Goal: Book appointment/travel/reservation

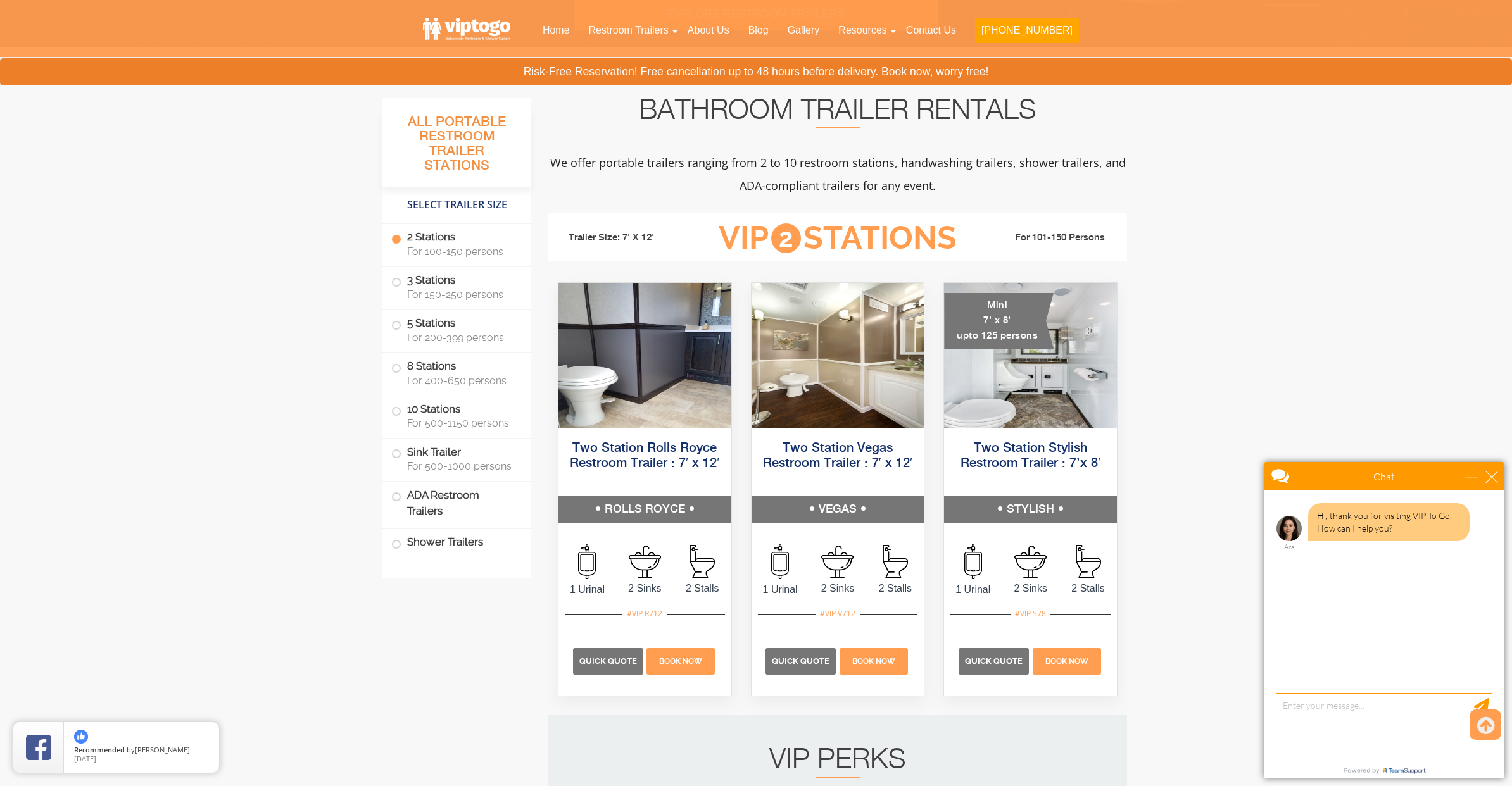
scroll to position [415, 0]
click at [996, 384] on img at bounding box center [1030, 355] width 174 height 147
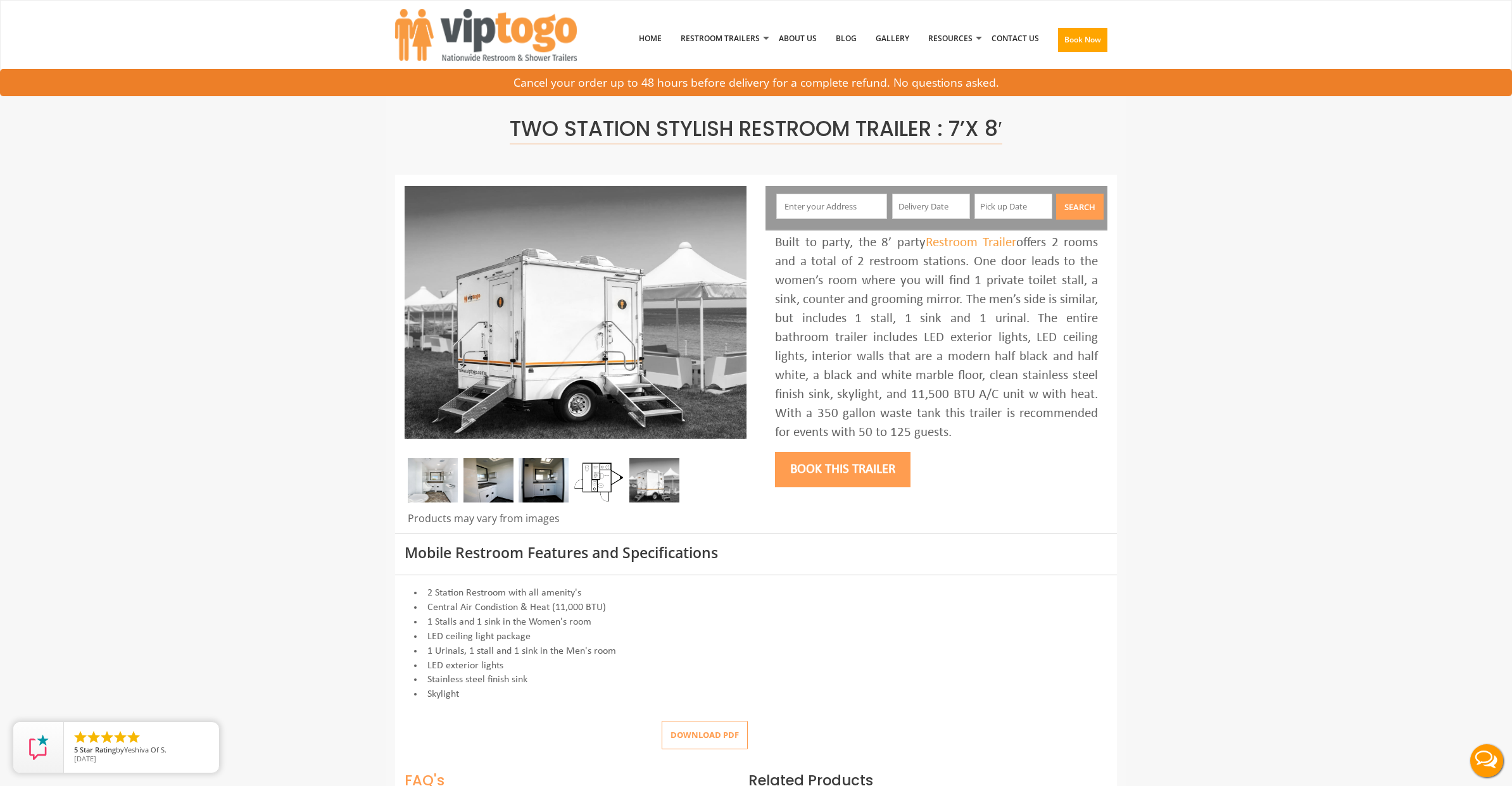
click at [657, 483] on img at bounding box center [654, 480] width 50 height 44
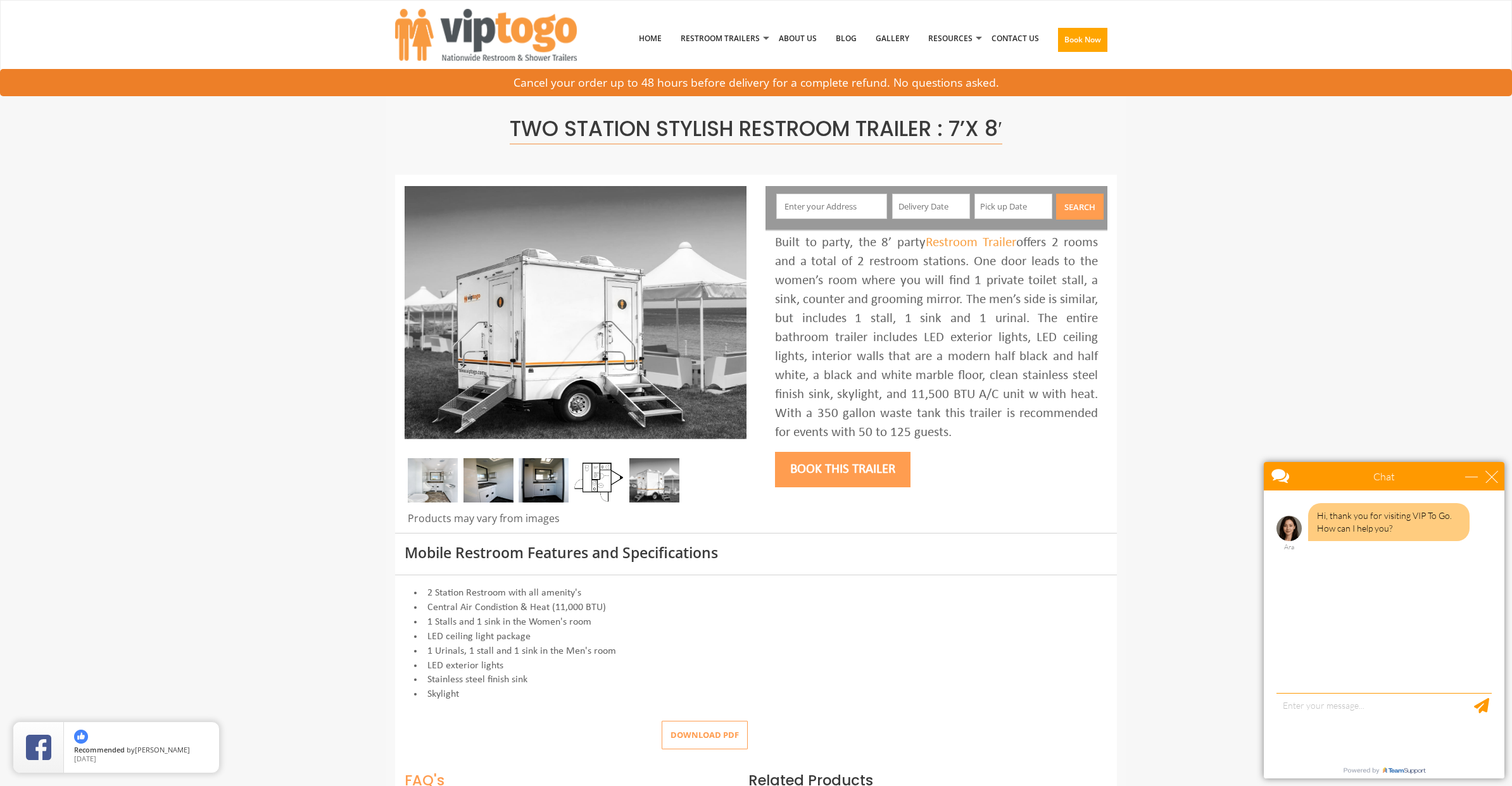
drag, startPoint x: 813, startPoint y: 204, endPoint x: 819, endPoint y: 204, distance: 6.0
click at [813, 204] on input "text" at bounding box center [832, 206] width 111 height 25
click at [926, 202] on input "text" at bounding box center [931, 206] width 78 height 25
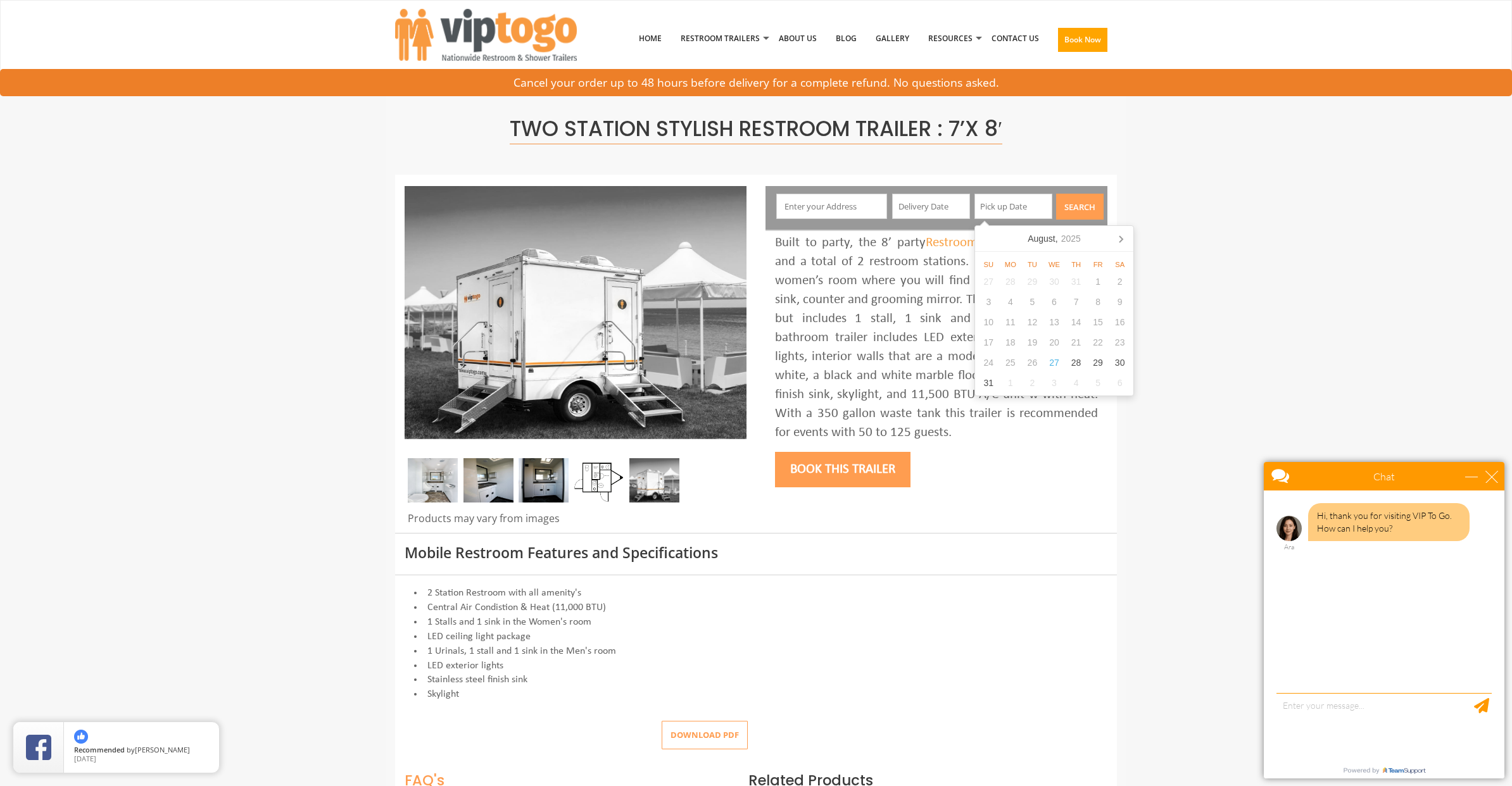
drag, startPoint x: 1041, startPoint y: 204, endPoint x: 1024, endPoint y: 224, distance: 26.2
click at [1040, 204] on input "text" at bounding box center [1013, 206] width 78 height 25
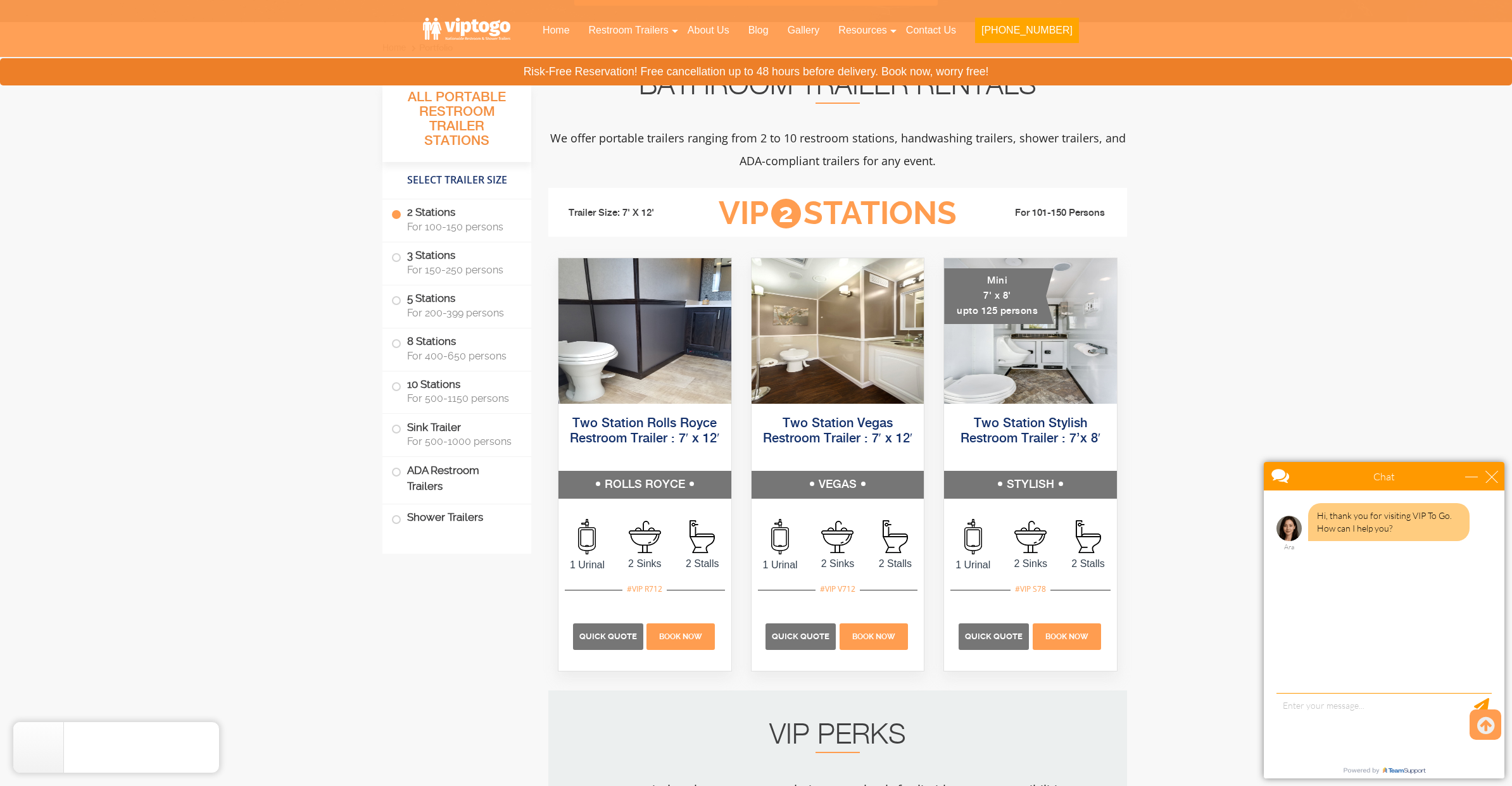
scroll to position [441, 0]
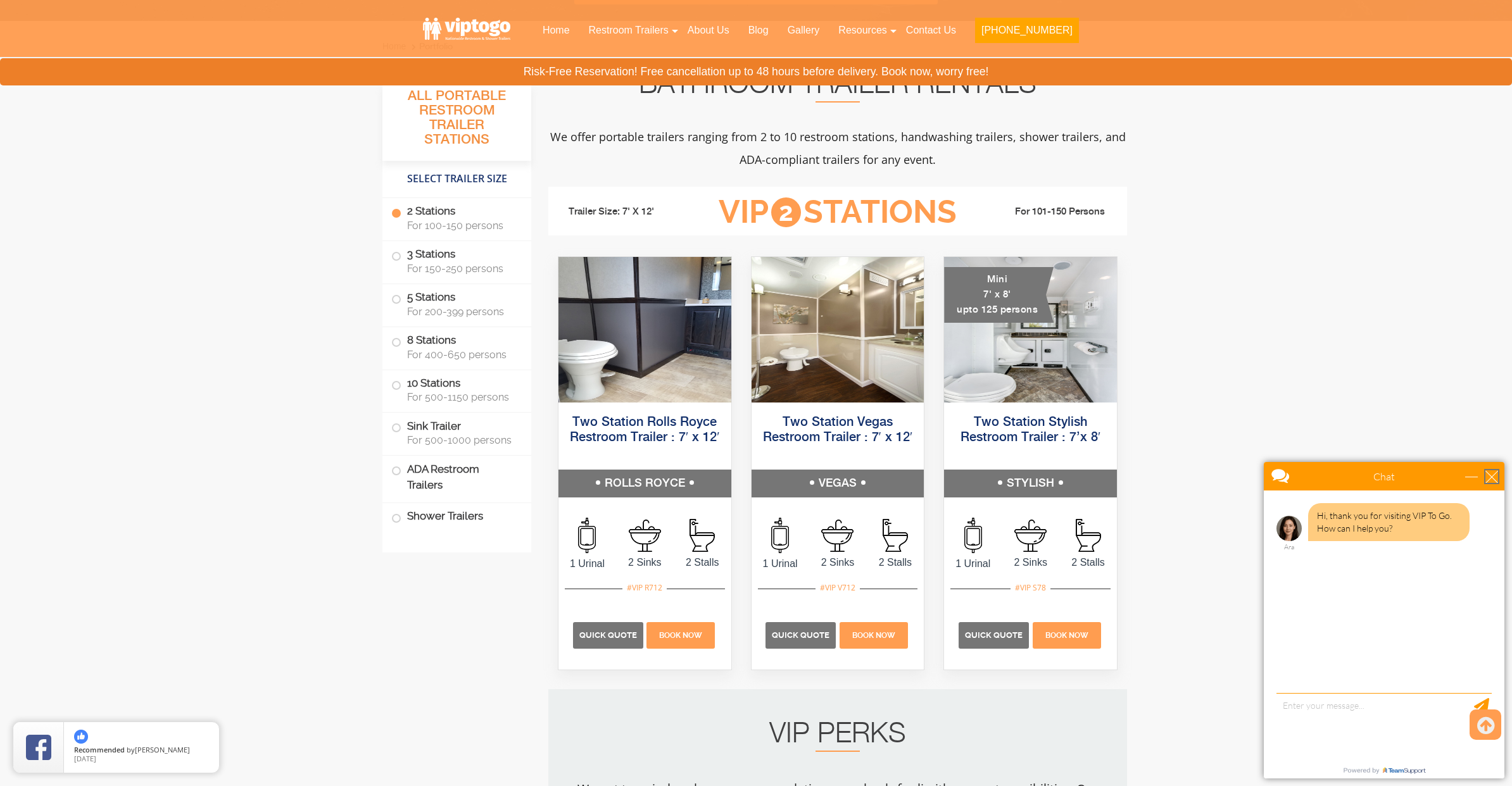
click at [1486, 479] on div "close" at bounding box center [1491, 476] width 13 height 13
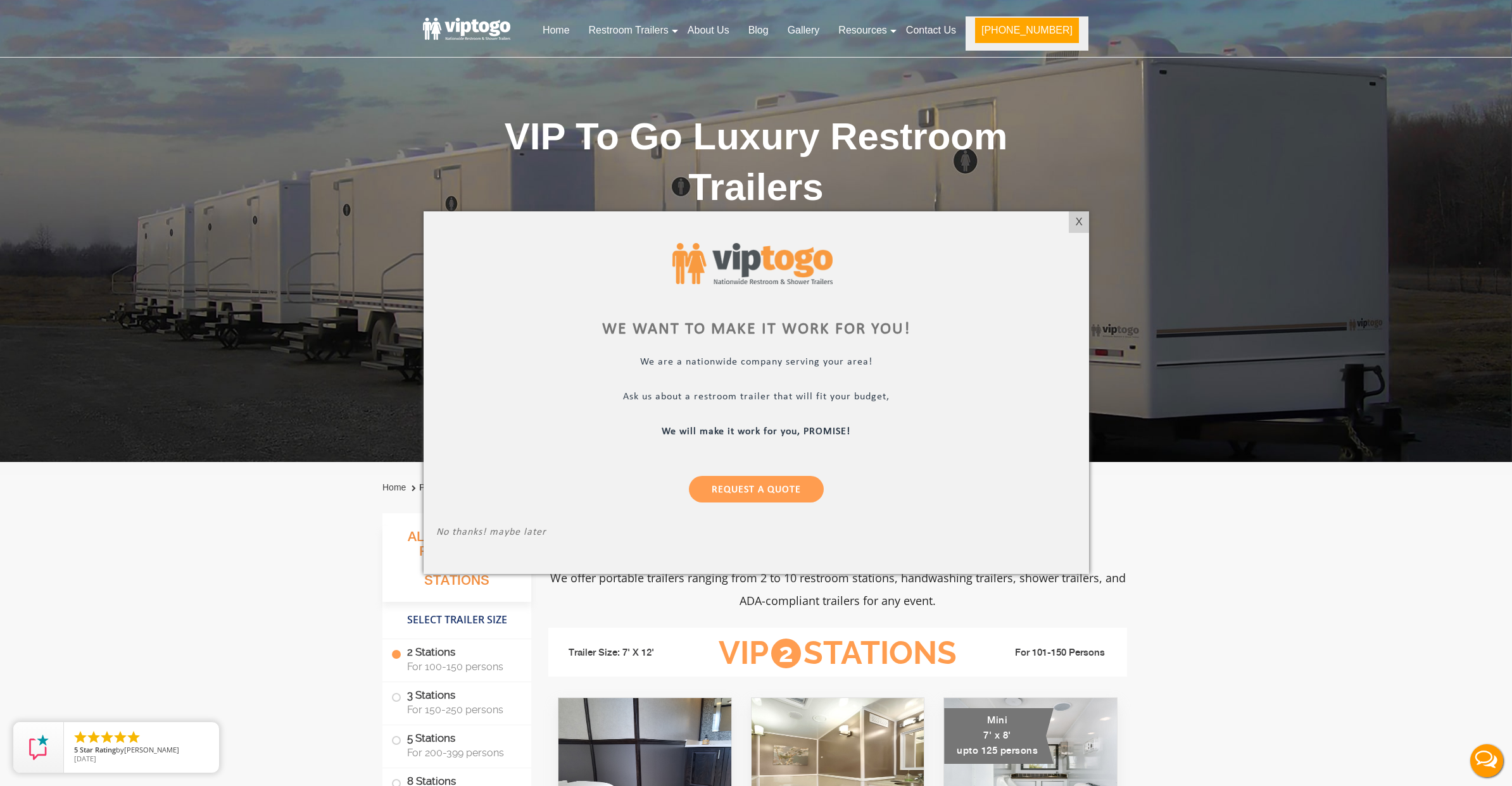
scroll to position [0, 0]
click at [1079, 220] on div "X" at bounding box center [1078, 222] width 20 height 22
